Goal: Communication & Community: Participate in discussion

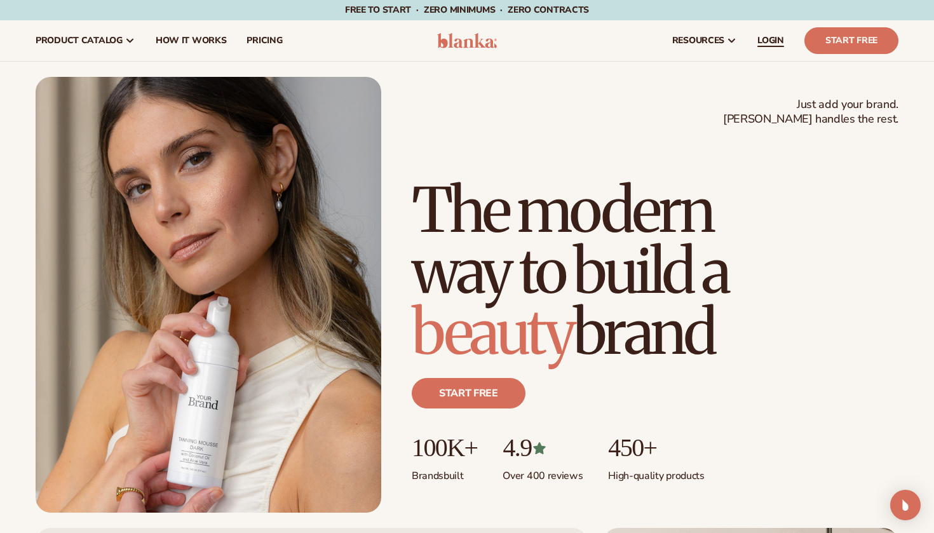
click at [765, 43] on span "LOGIN" at bounding box center [771, 41] width 27 height 10
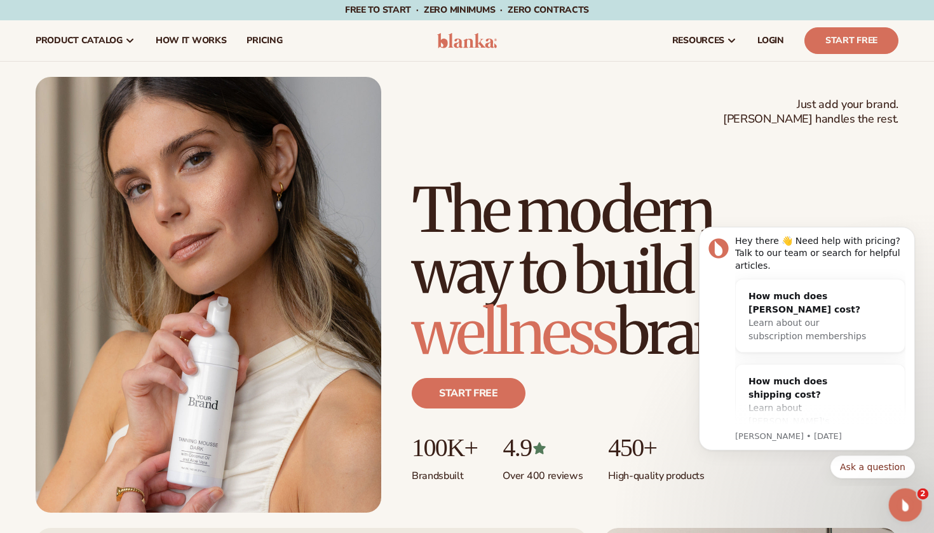
click at [902, 498] on icon "Open Intercom Messenger" at bounding box center [904, 503] width 21 height 21
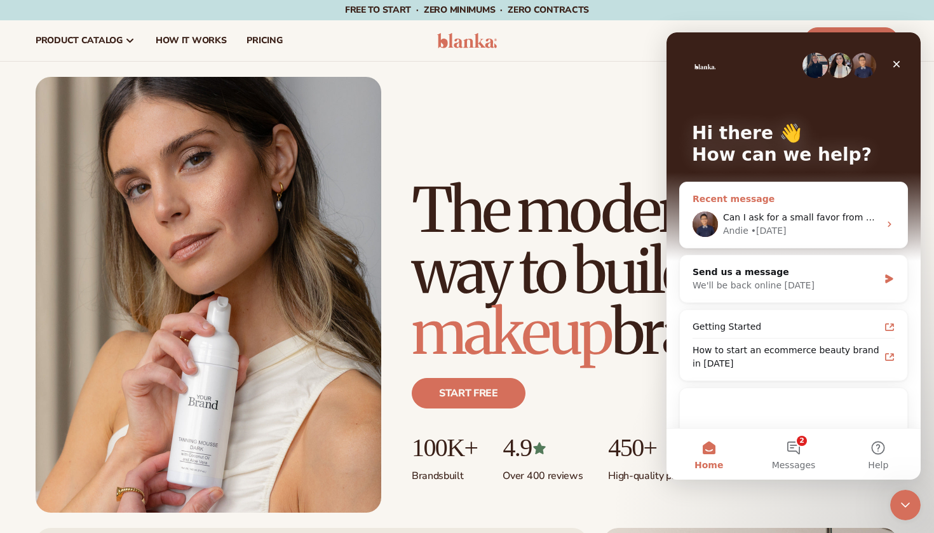
click at [814, 225] on div "Andie • [DATE]" at bounding box center [801, 230] width 156 height 13
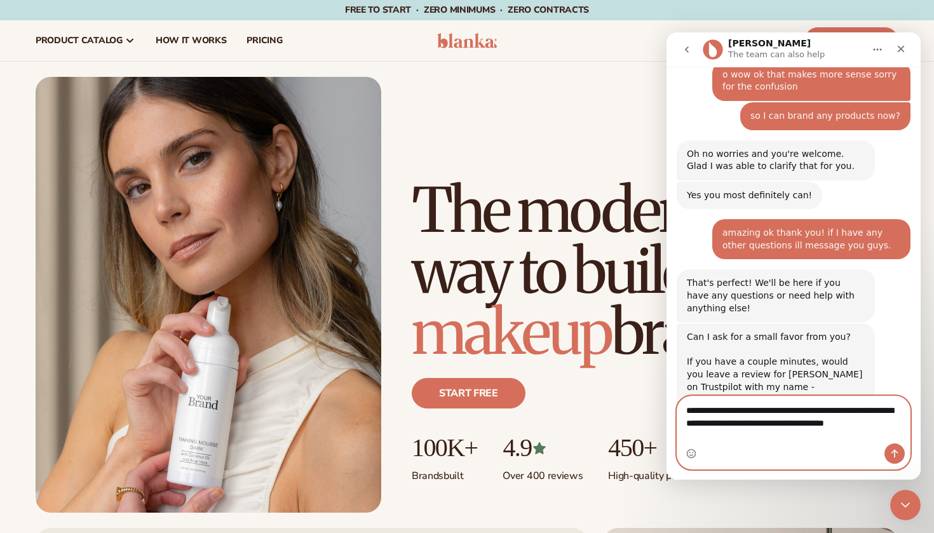
scroll to position [1429, 0]
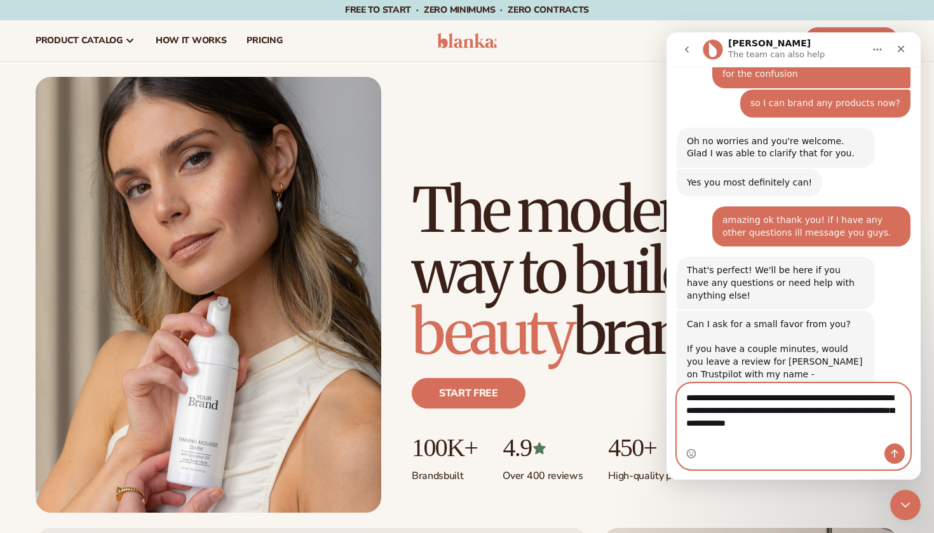
type textarea "**********"
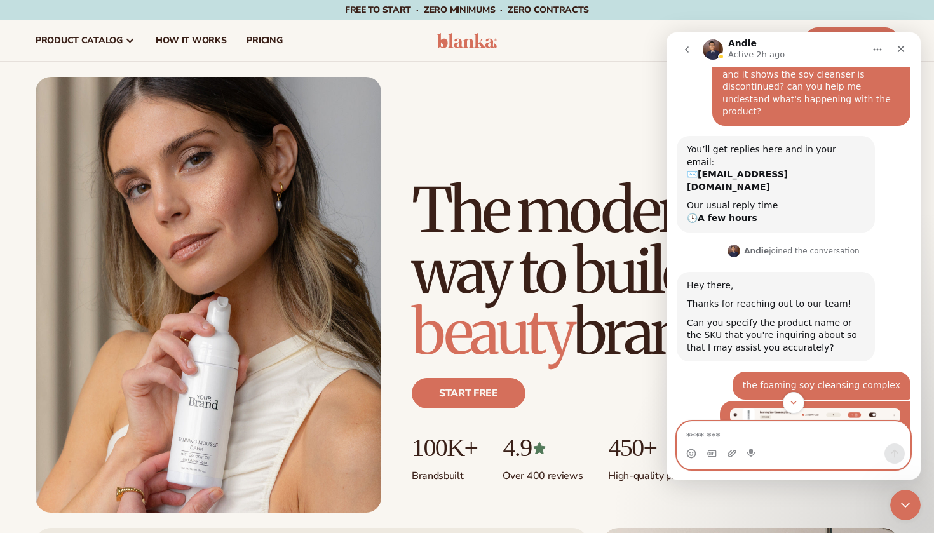
scroll to position [180, 0]
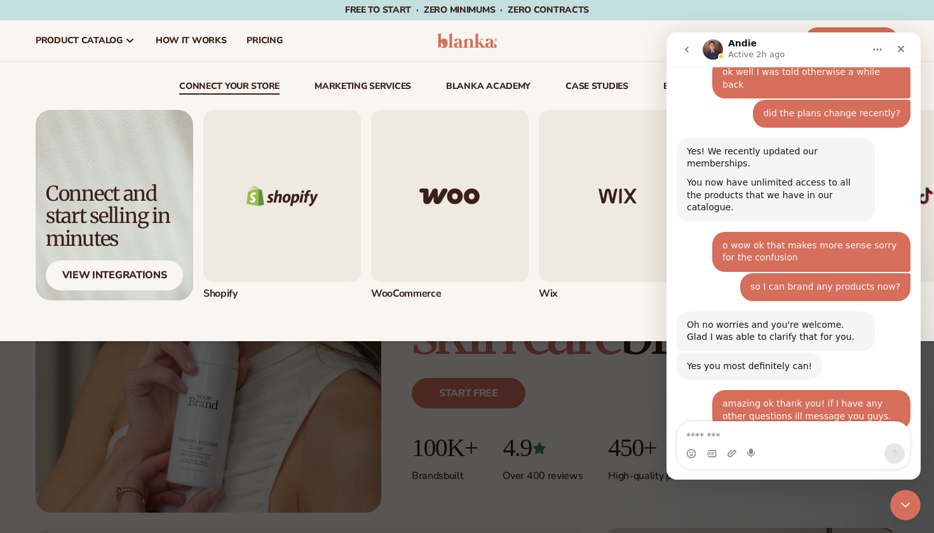
scroll to position [1494, 0]
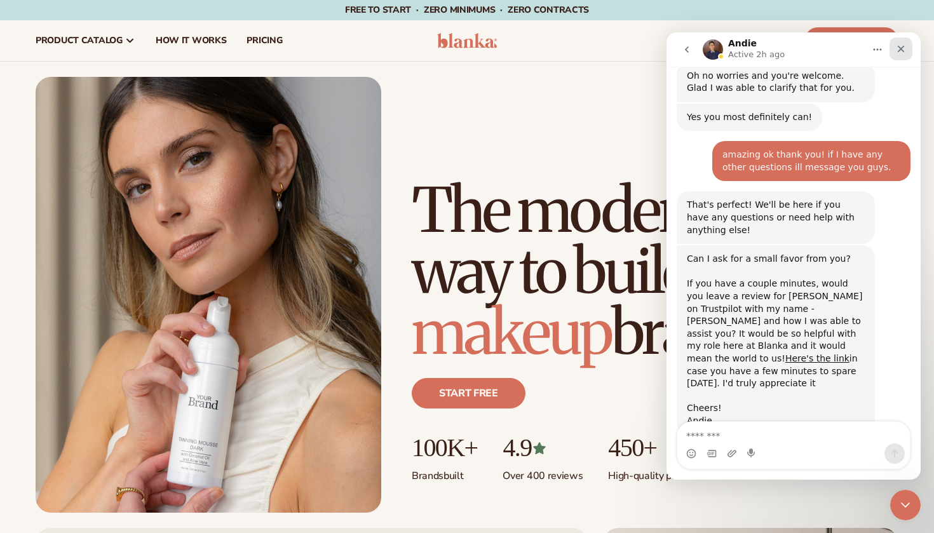
click at [898, 51] on icon "Close" at bounding box center [901, 49] width 10 height 10
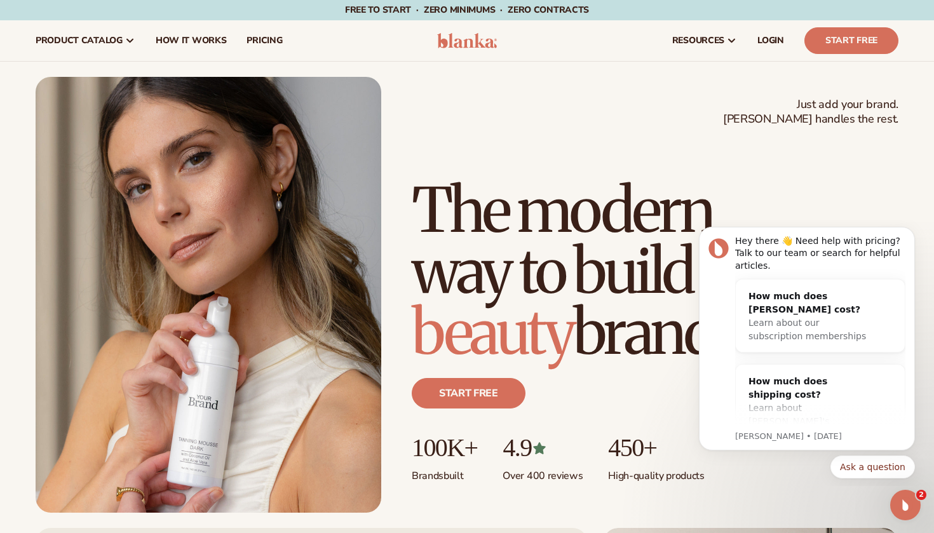
scroll to position [0, 0]
